Goal: Transaction & Acquisition: Purchase product/service

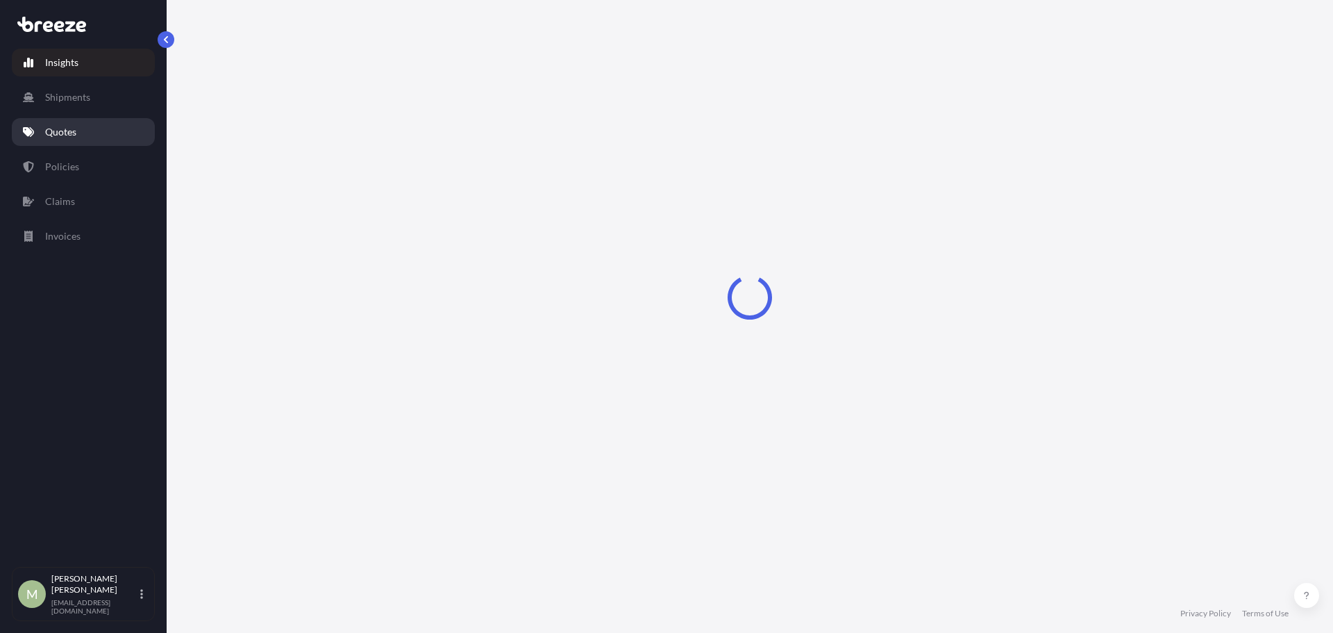
click at [68, 137] on p "Quotes" at bounding box center [60, 132] width 31 height 14
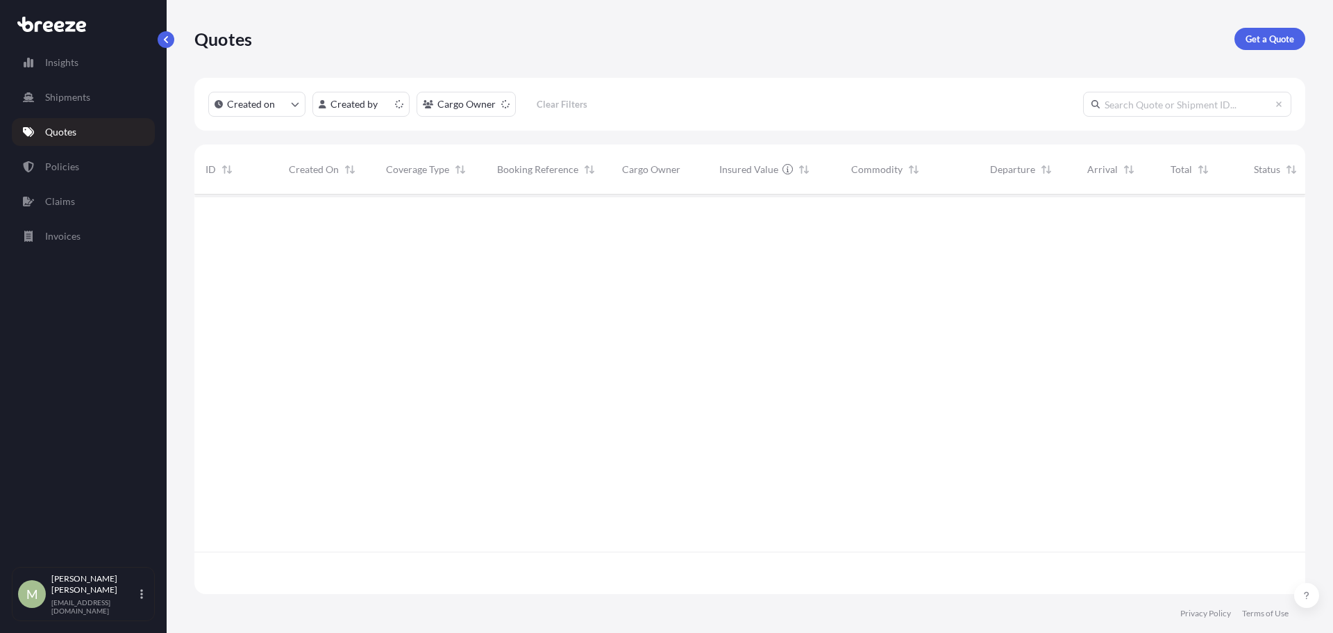
scroll to position [396, 1101]
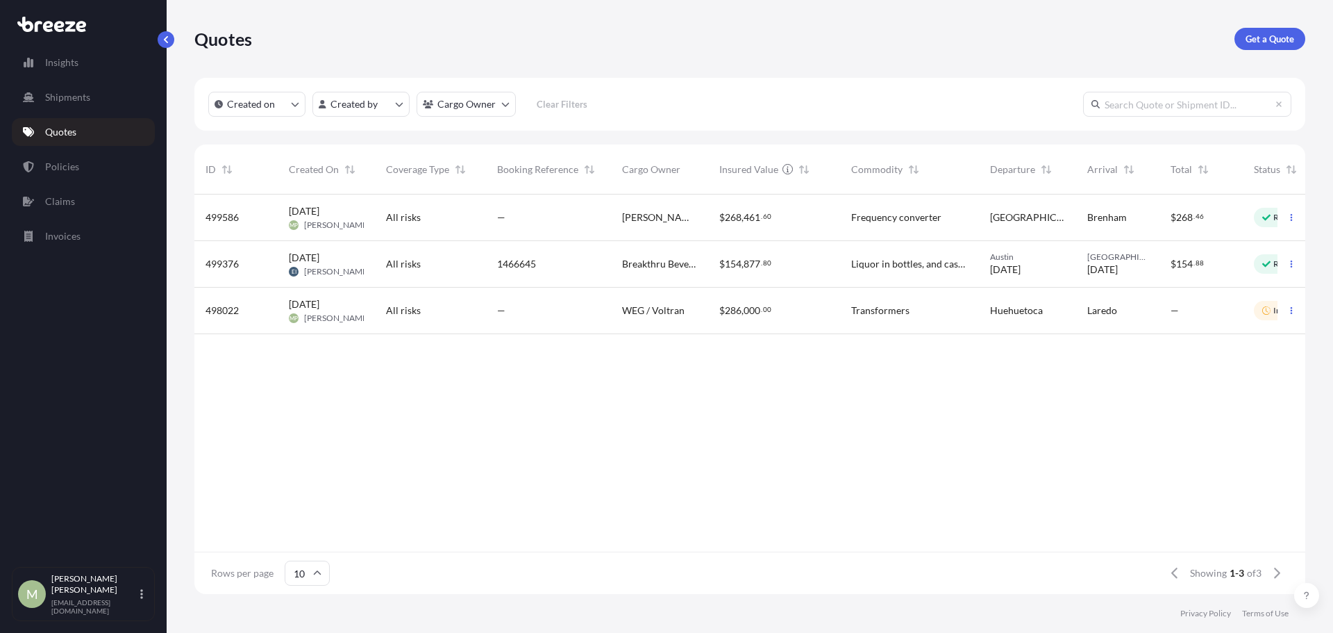
click at [510, 222] on div "—" at bounding box center [548, 217] width 103 height 14
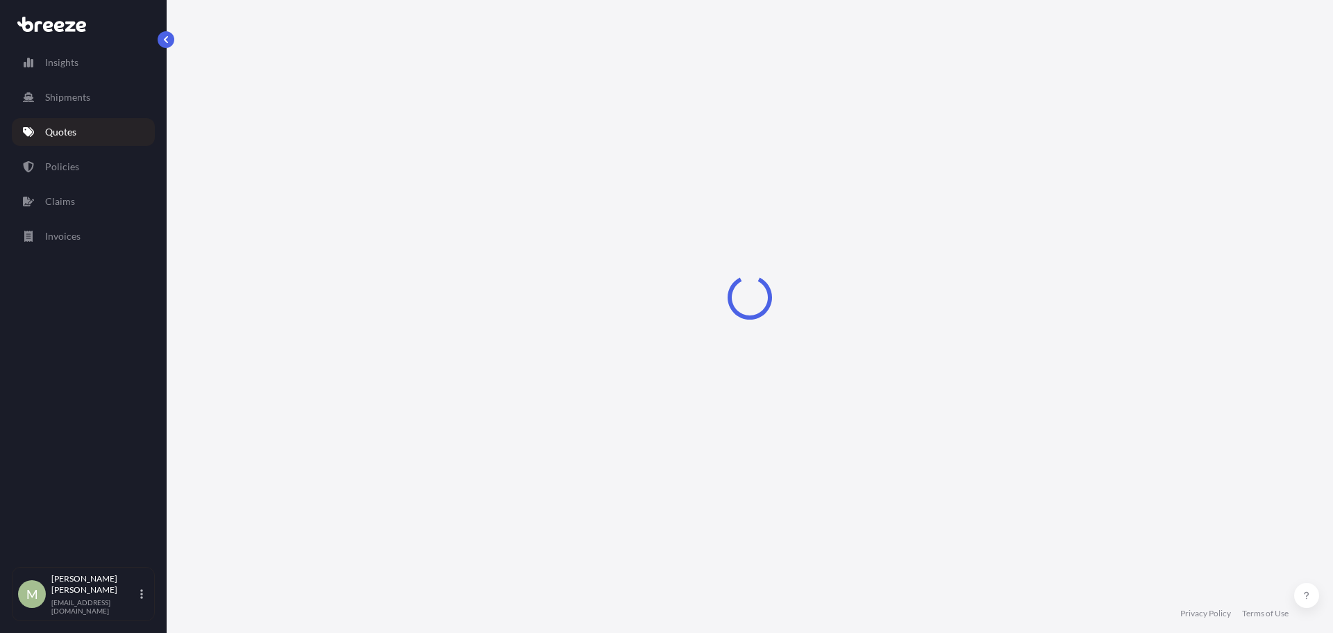
select select "Road"
select select "2"
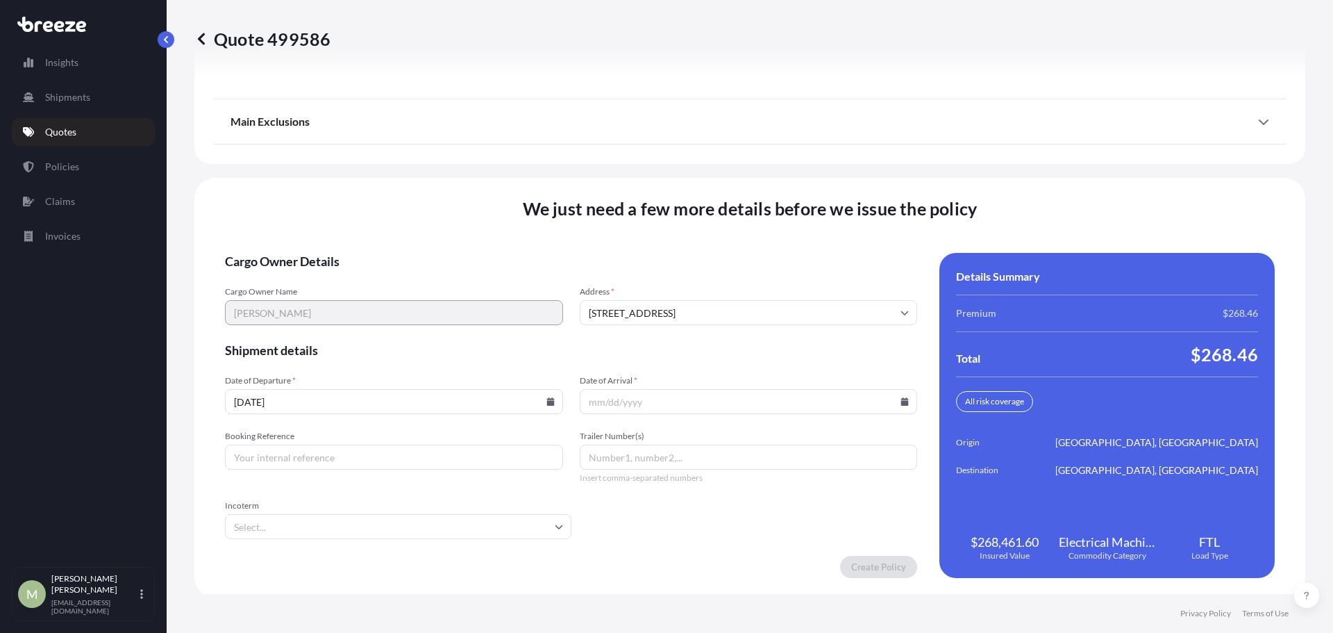
scroll to position [1792, 0]
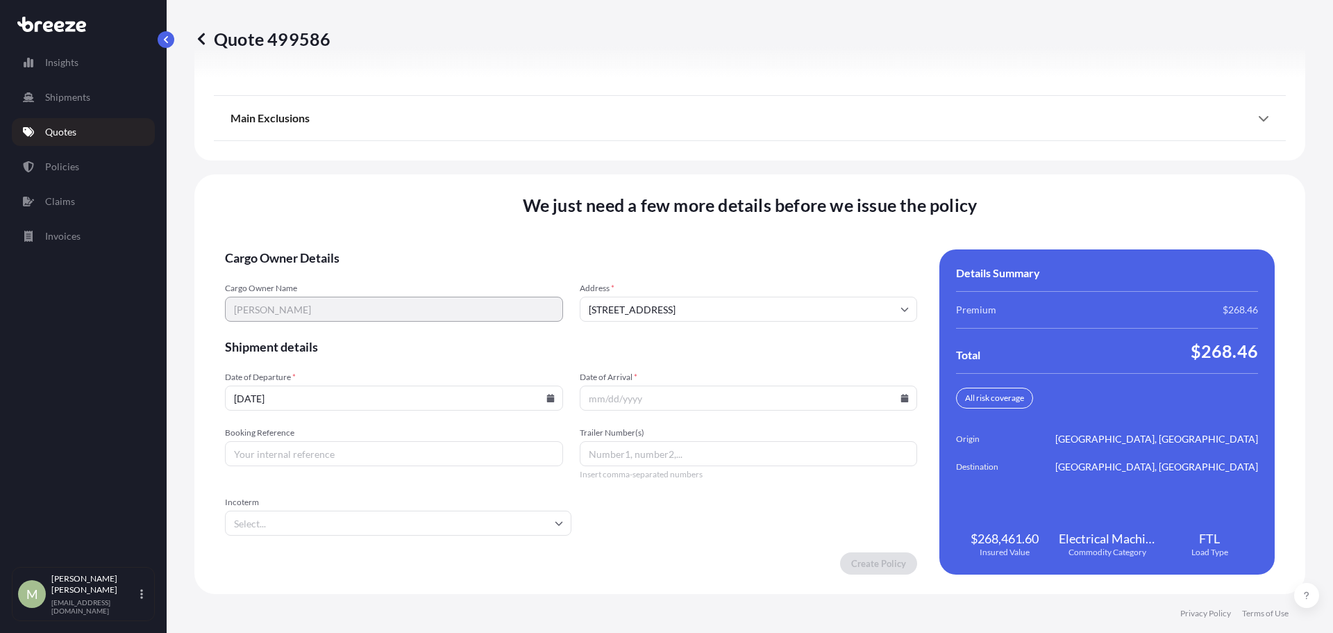
click at [372, 458] on input "Booking Reference" at bounding box center [394, 453] width 338 height 25
drag, startPoint x: 296, startPoint y: 453, endPoint x: 212, endPoint y: 449, distance: 83.4
click at [200, 455] on div "We just need a few more details before we issue the policy Cargo Owner Details …" at bounding box center [749, 383] width 1111 height 419
type input "1491825"
click at [546, 397] on icon at bounding box center [550, 398] width 8 height 8
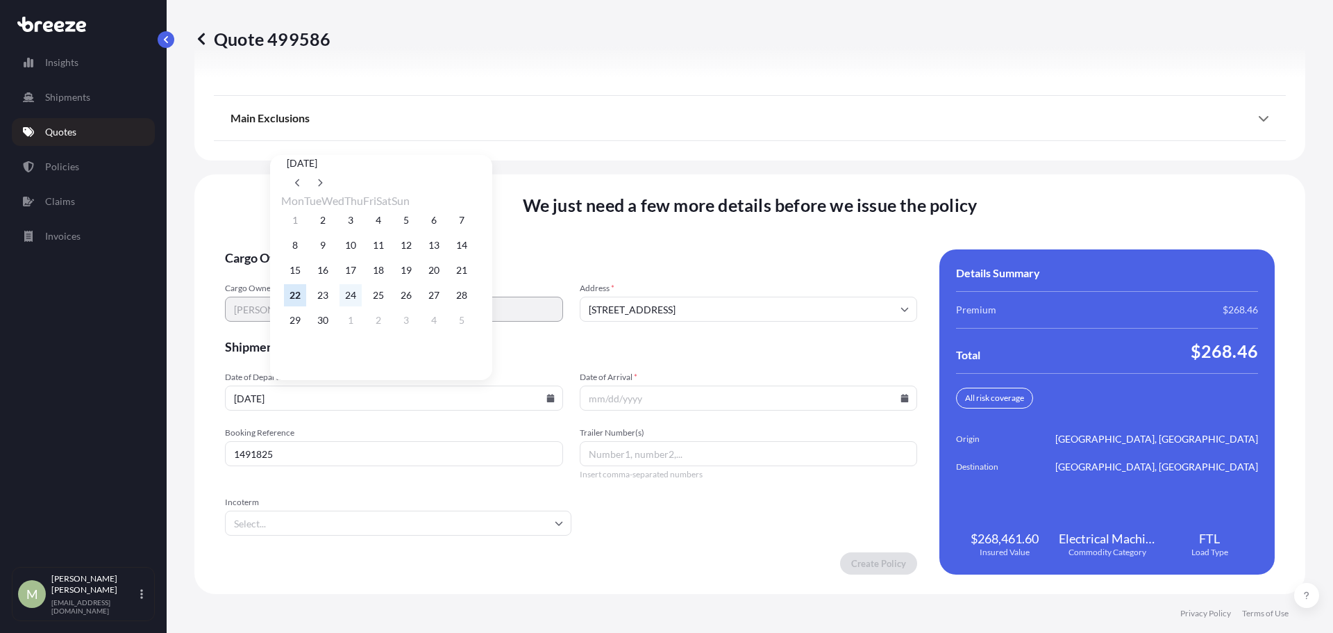
click at [360, 302] on button "24" at bounding box center [351, 295] width 22 height 22
type input "[DATE]"
click at [901, 398] on icon at bounding box center [905, 398] width 8 height 8
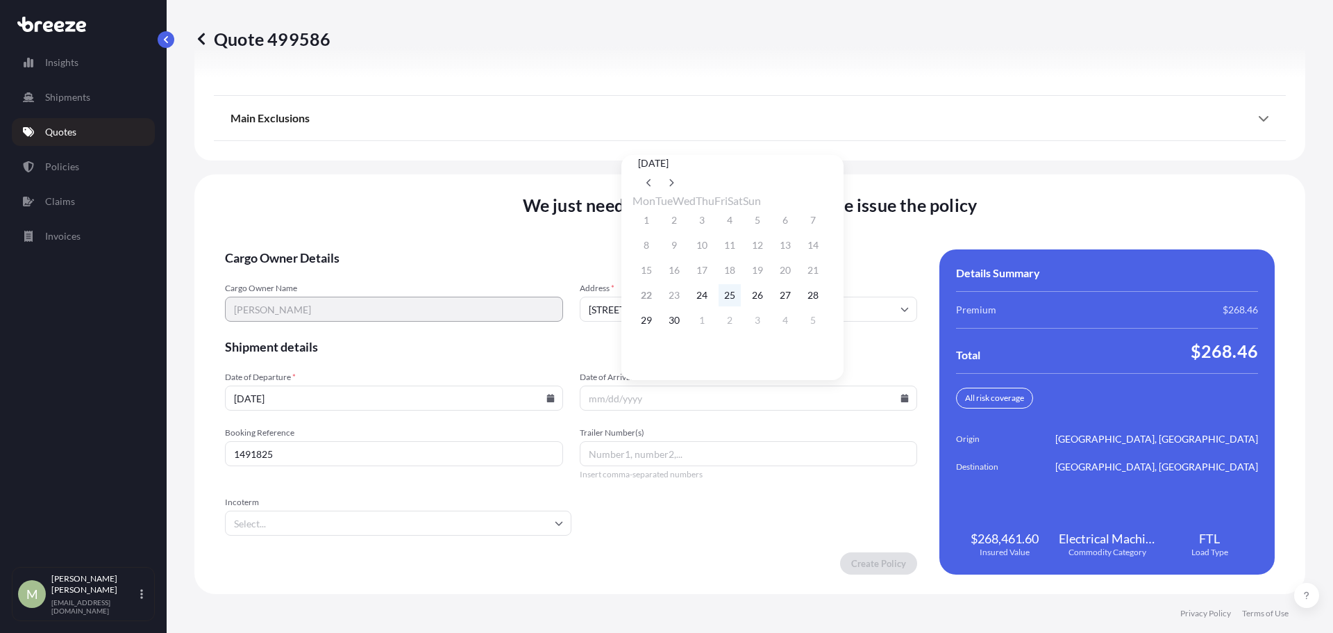
click at [741, 300] on button "25" at bounding box center [730, 295] width 22 height 22
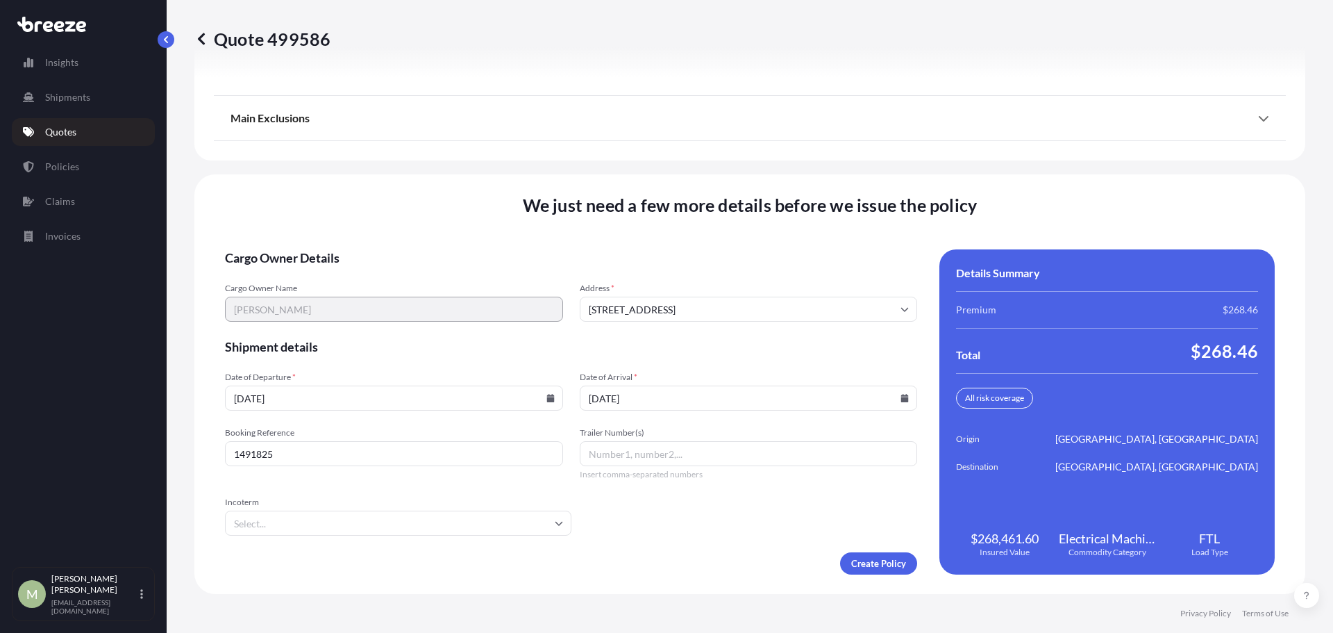
type input "[DATE]"
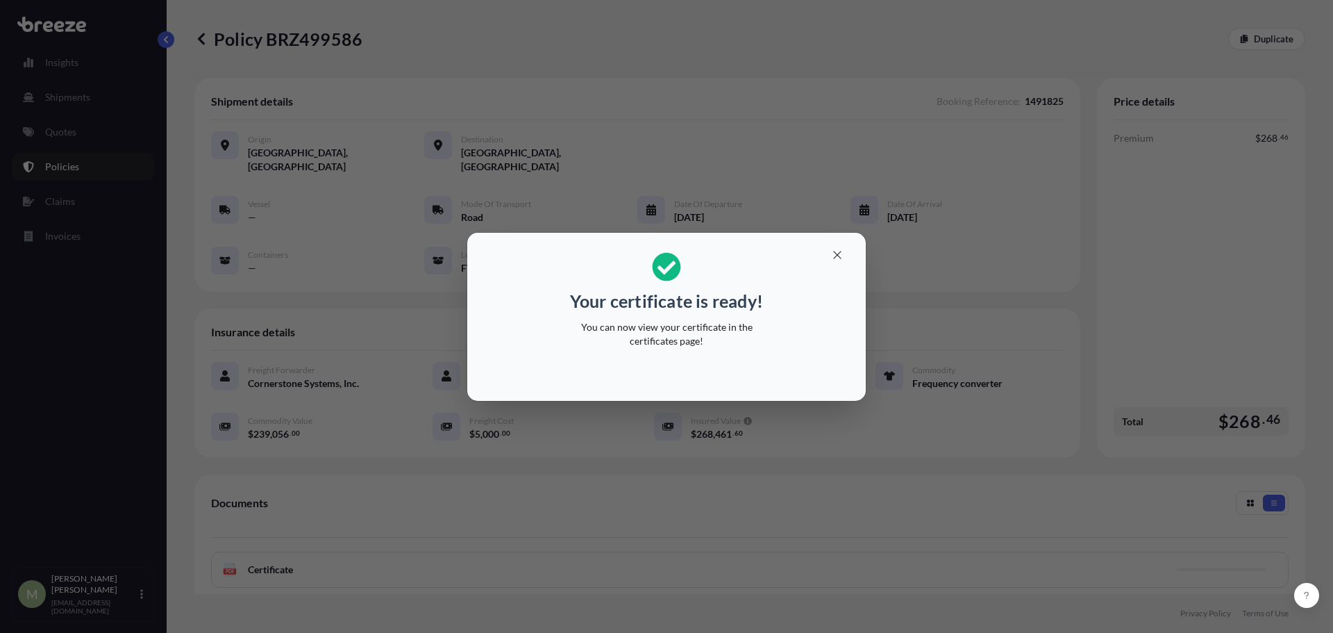
click at [452, 476] on div "Your certificate is ready! You can now view your certificate in the certificate…" at bounding box center [666, 316] width 1333 height 633
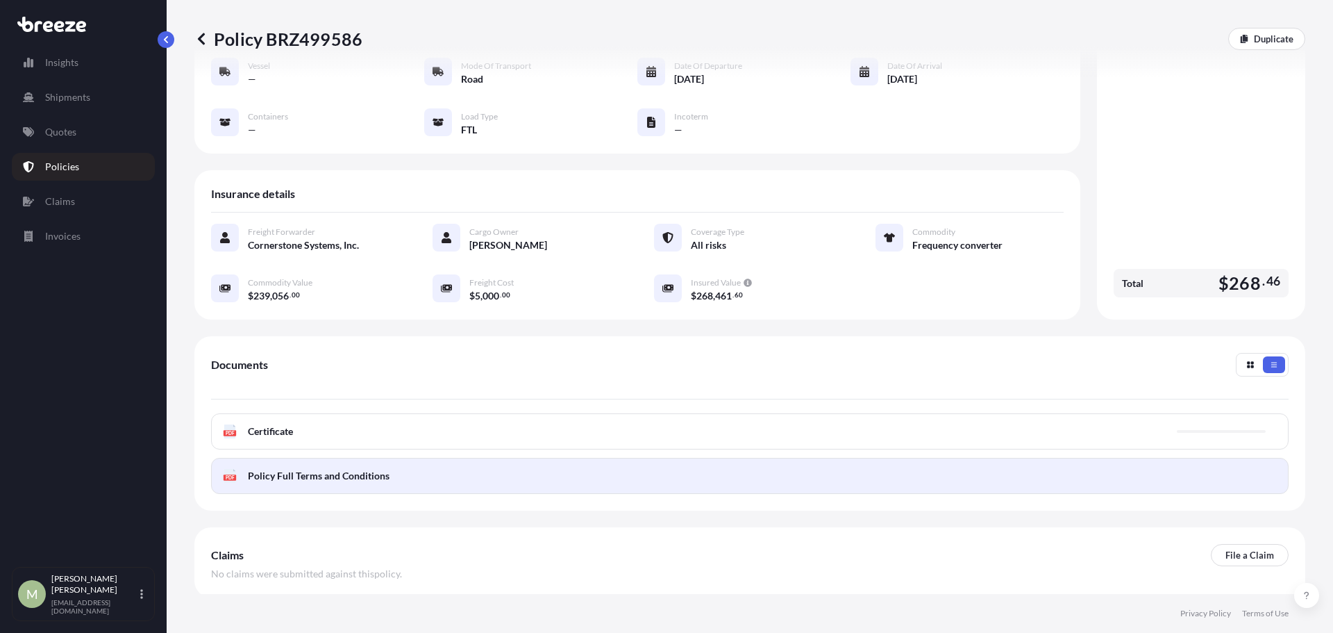
scroll to position [139, 0]
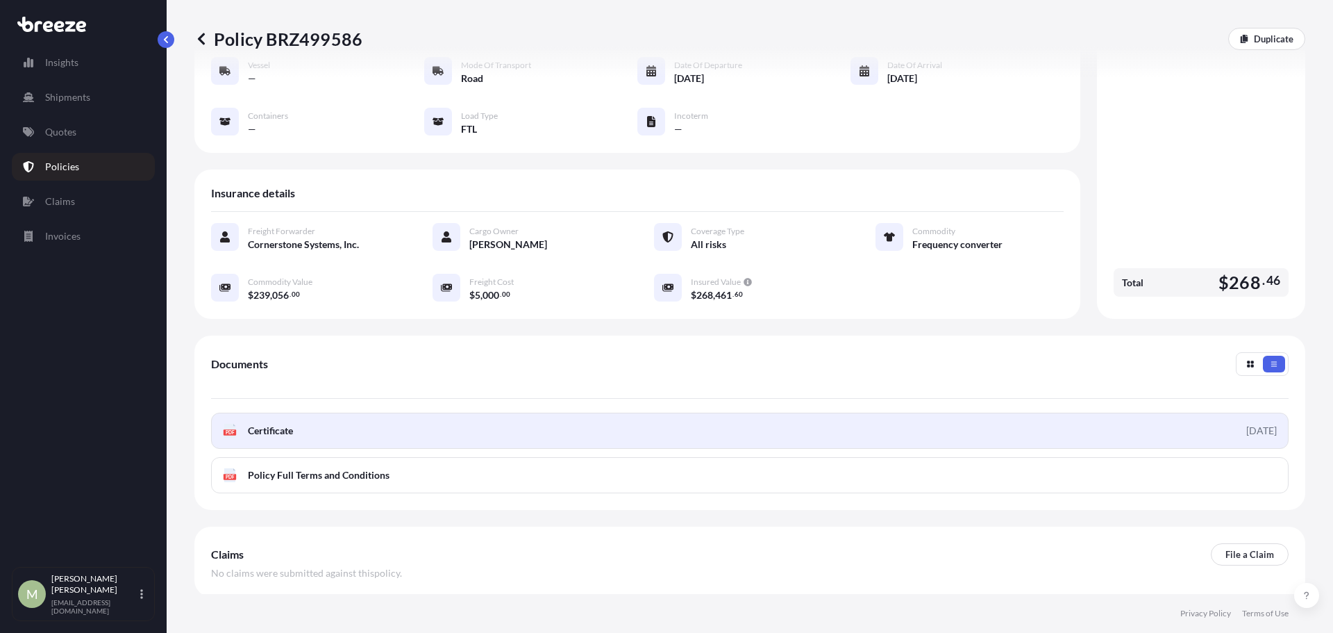
click at [402, 419] on link "PDF Certificate [DATE]" at bounding box center [750, 430] width 1078 height 36
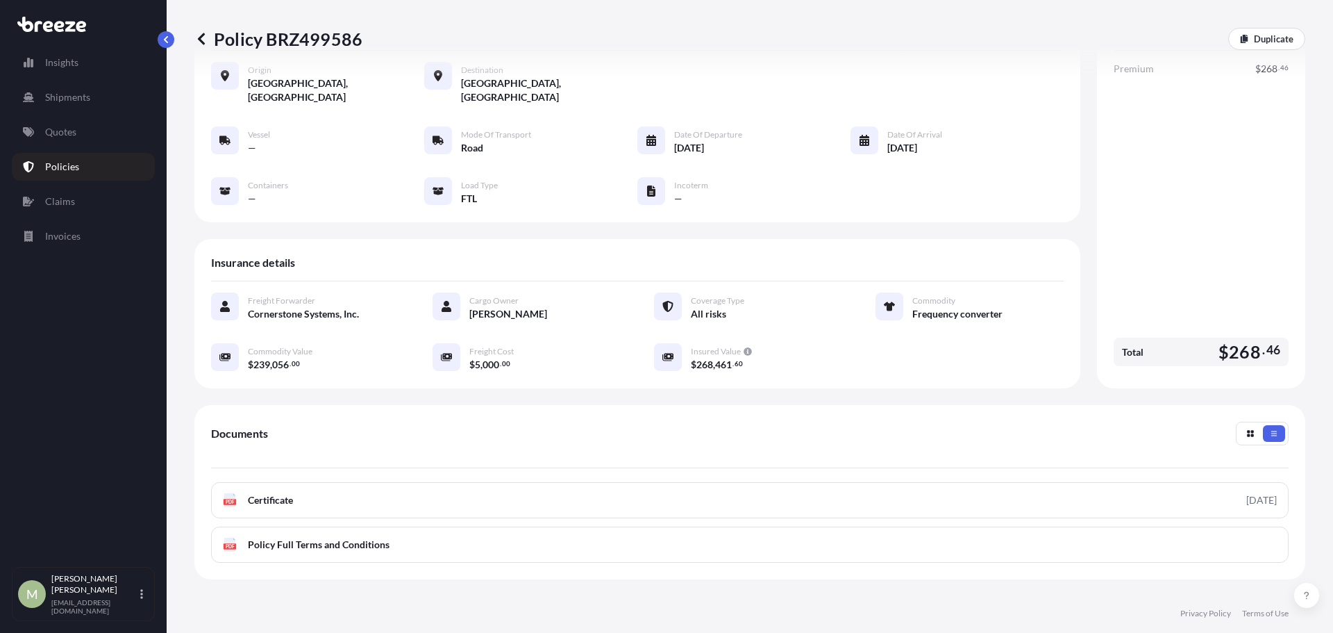
scroll to position [0, 0]
